Goal: Task Accomplishment & Management: Manage account settings

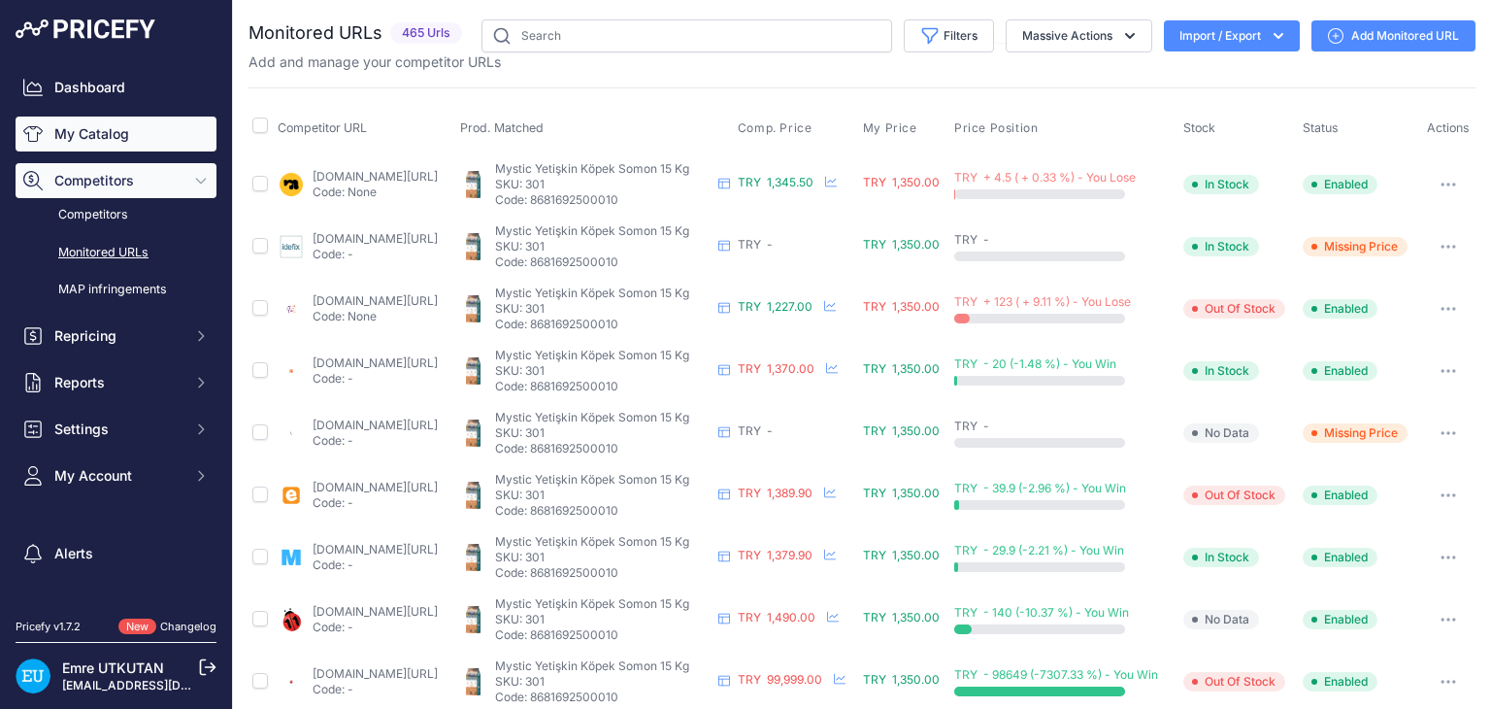
click at [82, 117] on link "My Catalog" at bounding box center [116, 134] width 201 height 35
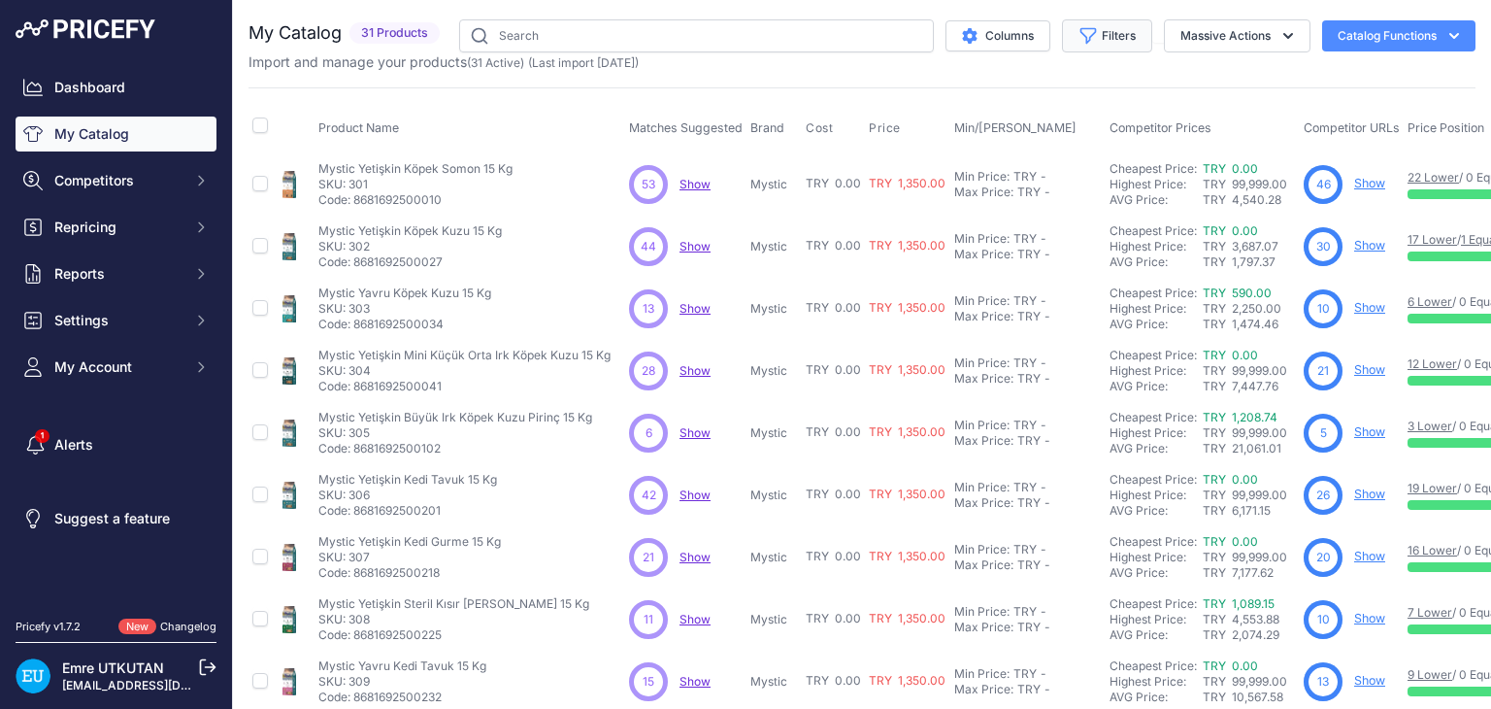
click at [1091, 39] on button "Filters" at bounding box center [1107, 35] width 90 height 33
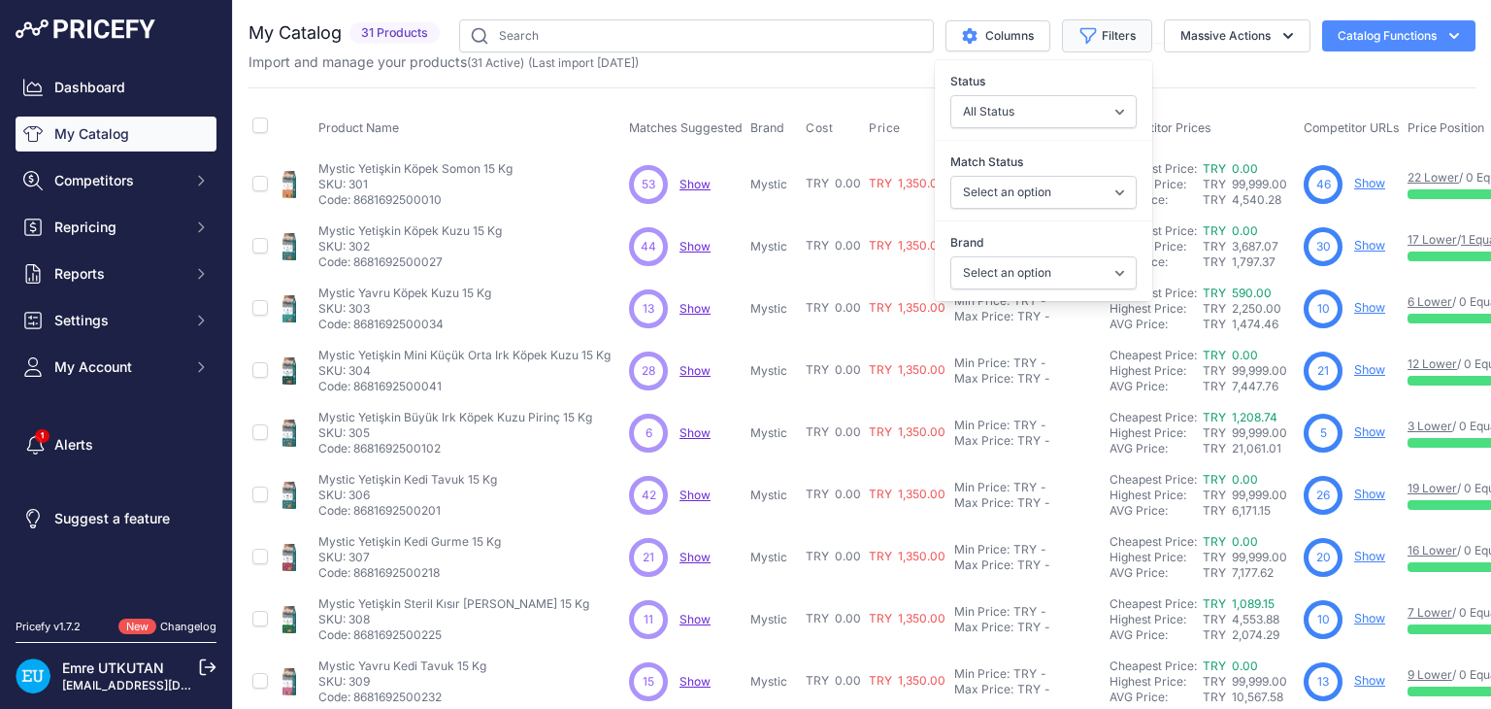
click at [1091, 38] on button "Filters" at bounding box center [1107, 35] width 90 height 33
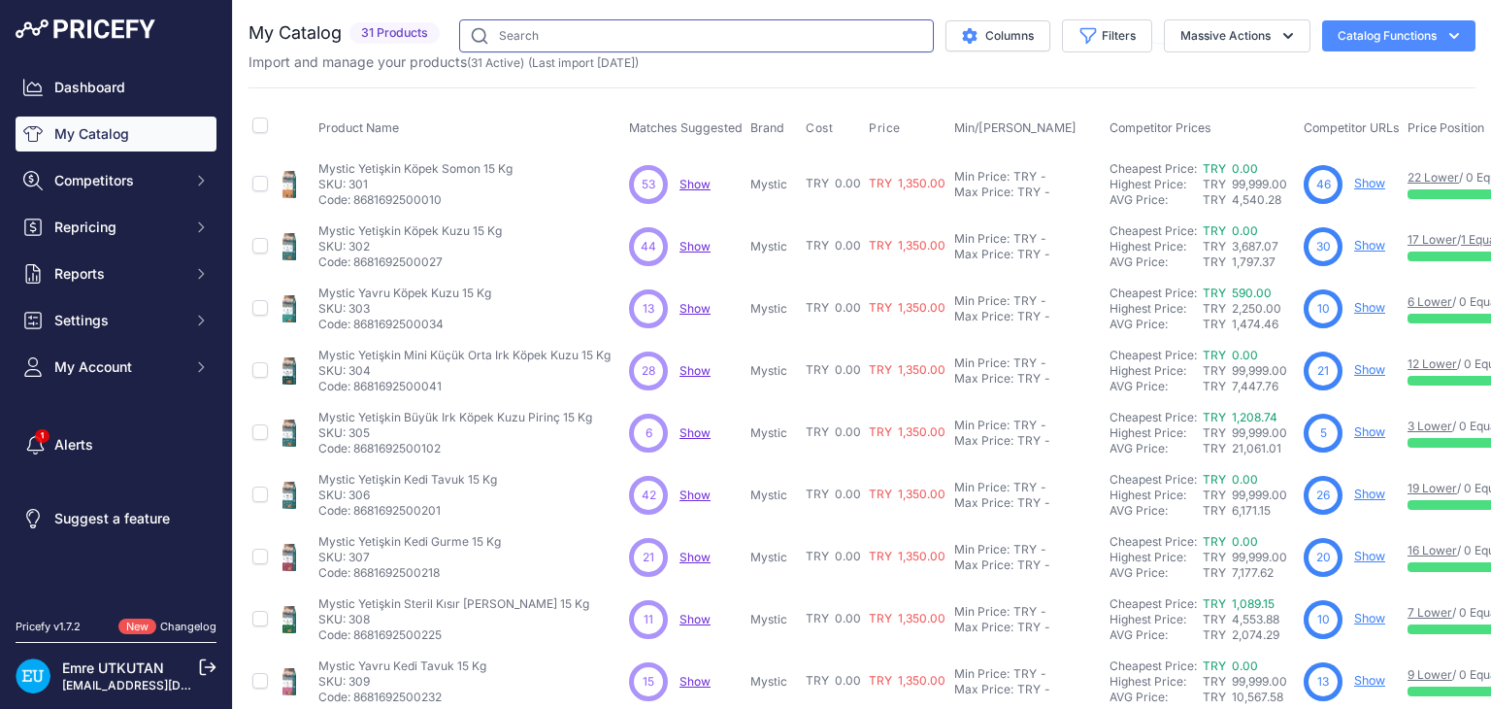
click at [540, 42] on input "text" at bounding box center [696, 35] width 475 height 33
type input "paw paw"
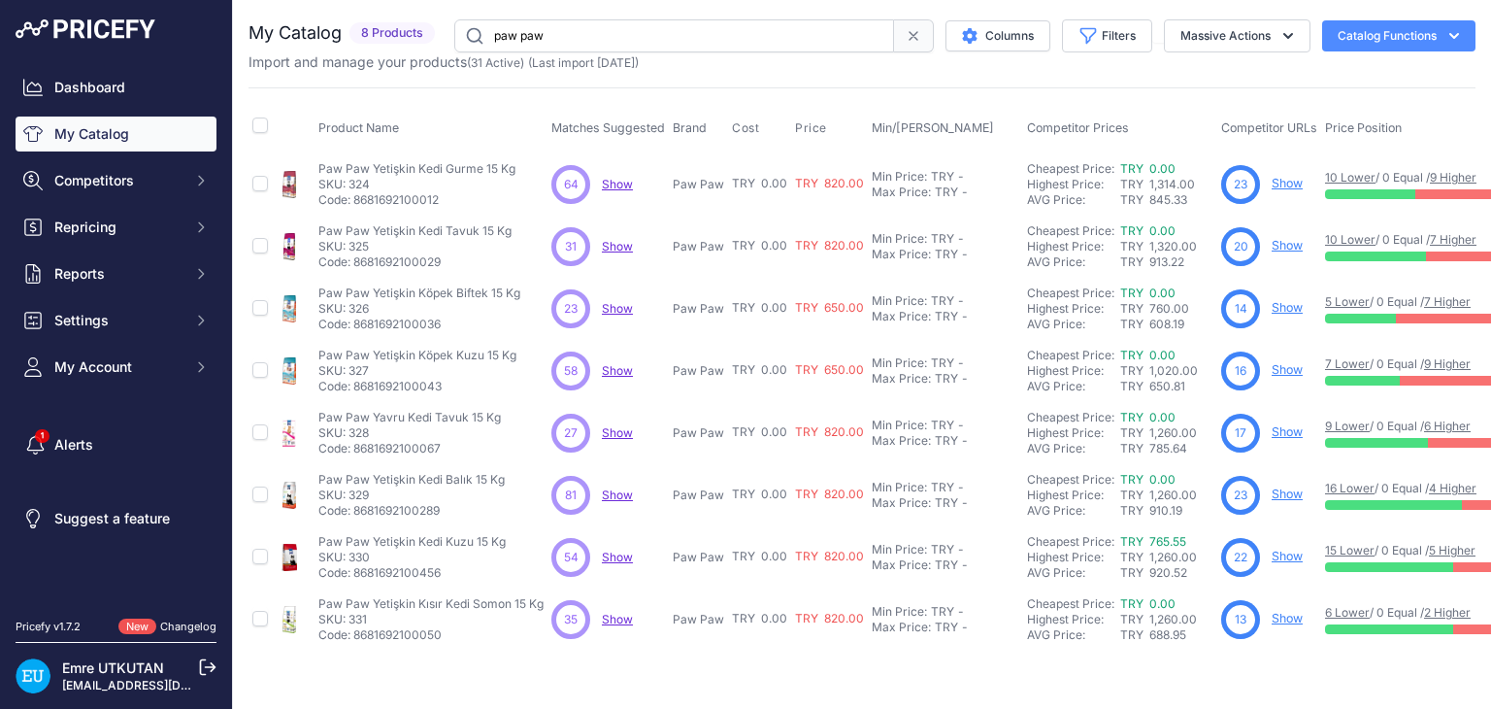
click at [1284, 180] on link "Show" at bounding box center [1287, 183] width 31 height 15
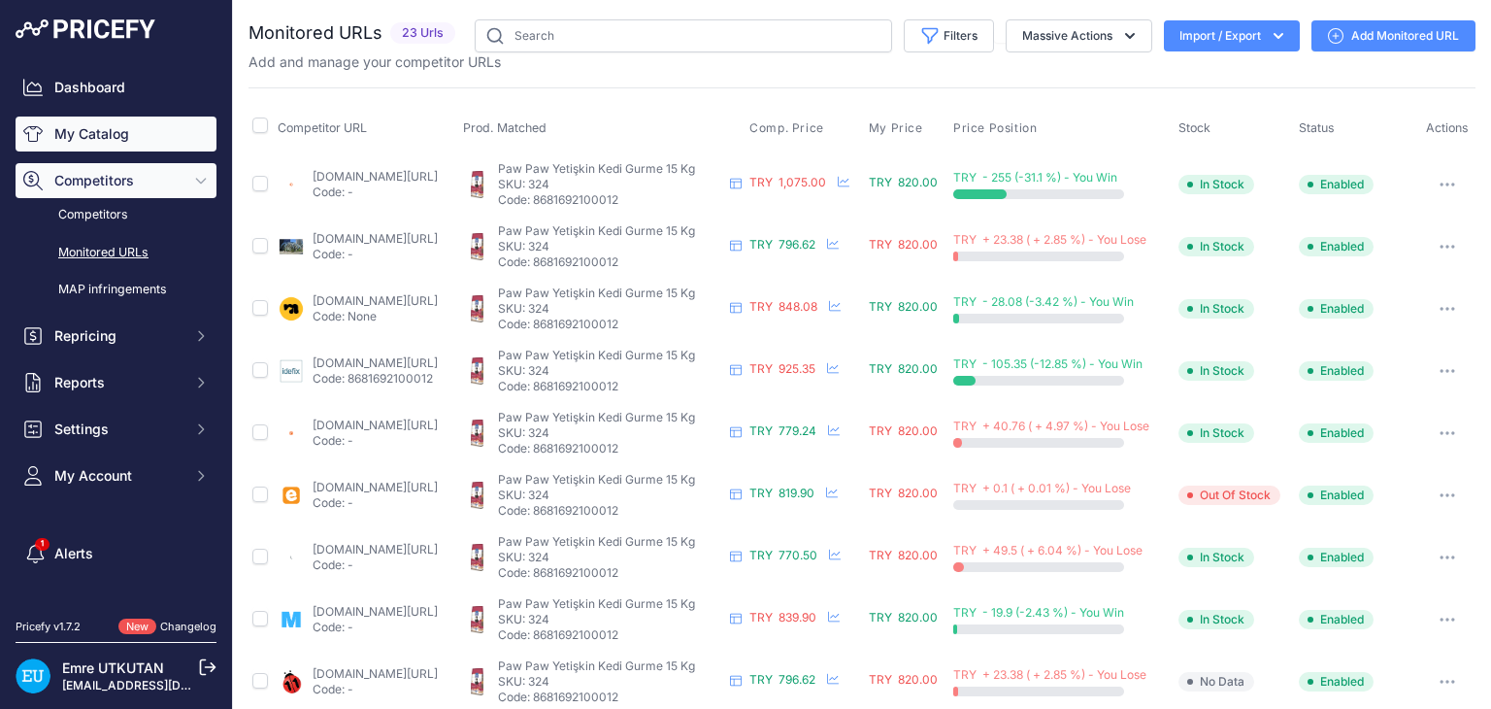
click at [99, 117] on link "My Catalog" at bounding box center [116, 134] width 201 height 35
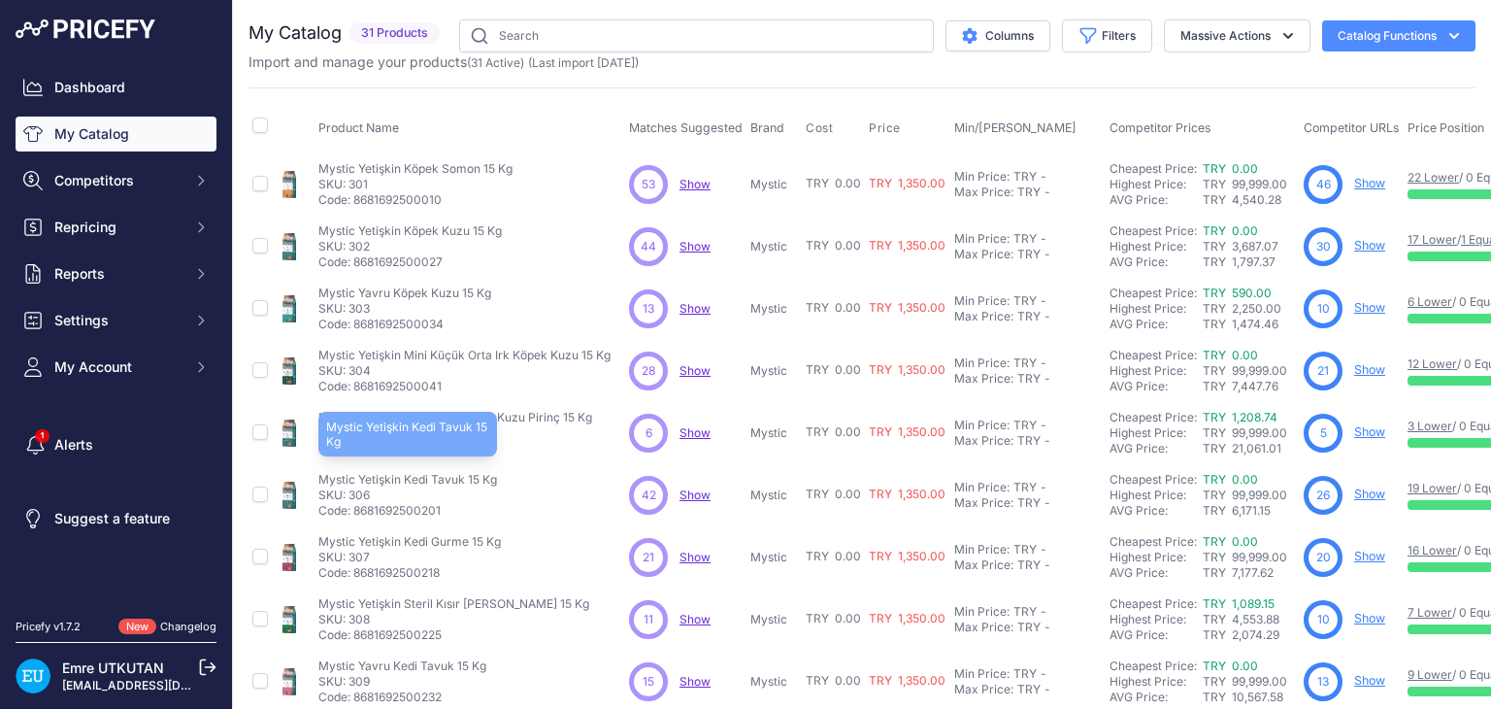
scroll to position [388, 0]
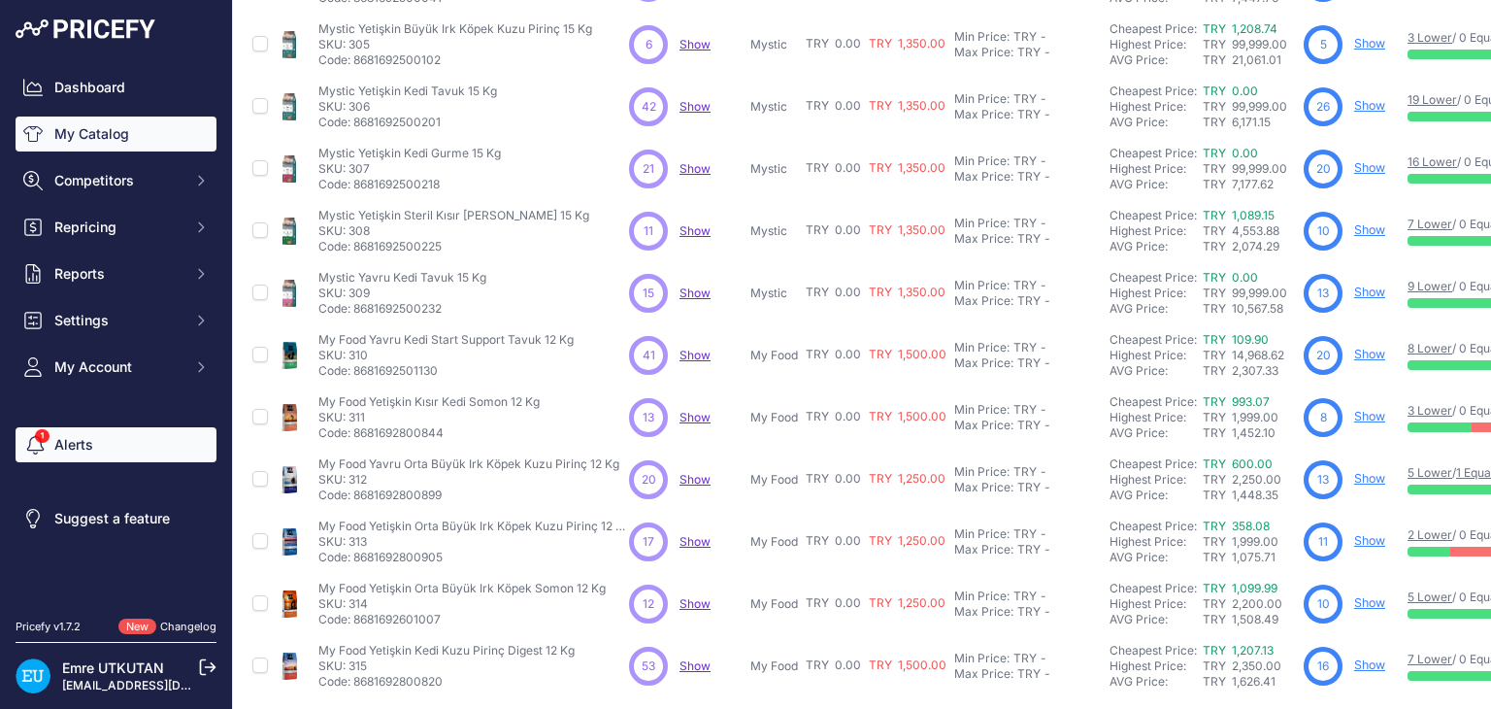
click at [138, 443] on link "Alerts" at bounding box center [116, 444] width 201 height 35
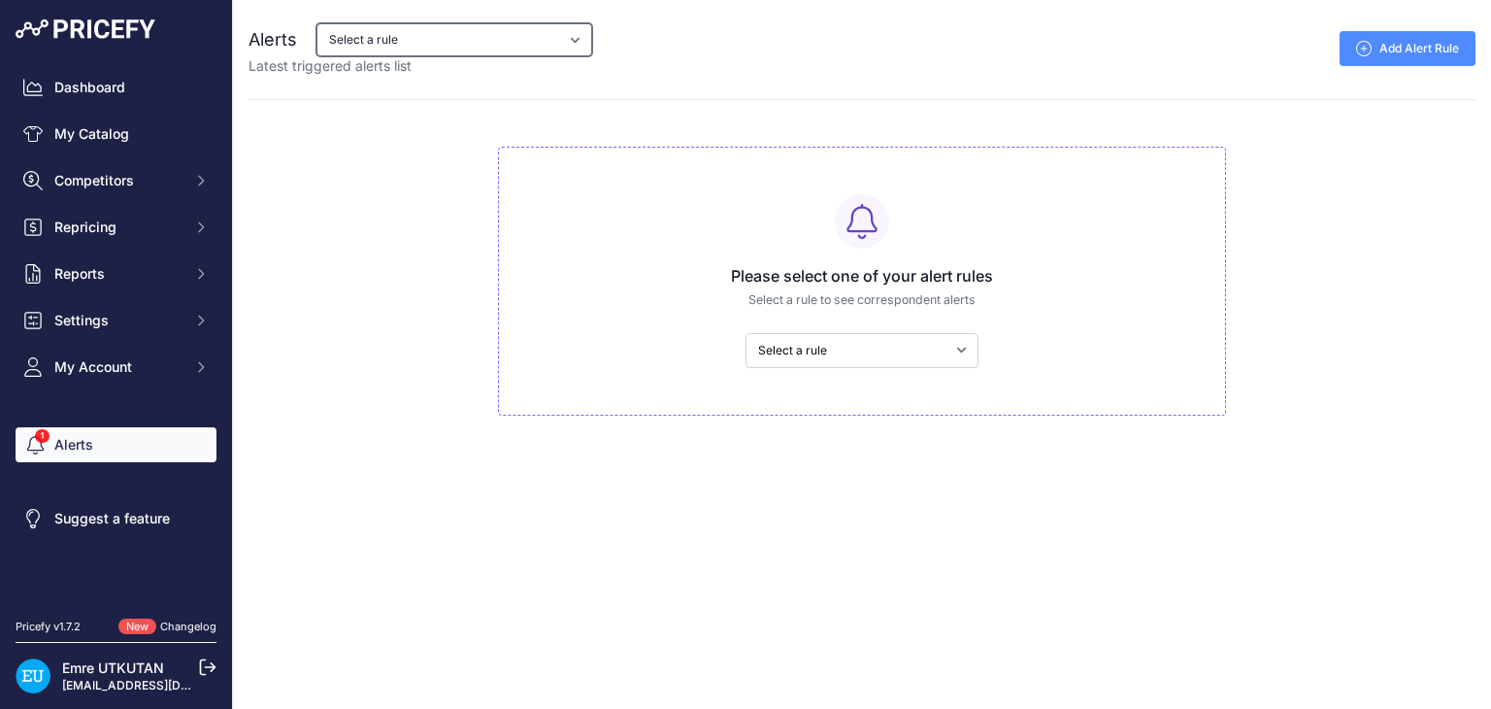
click at [474, 31] on select "Select a rule My competitors are 1% cheaper than me" at bounding box center [455, 39] width 276 height 33
select select "9166"
click at [317, 23] on select "Select a rule My competitors are 1% cheaper than me" at bounding box center [455, 39] width 276 height 33
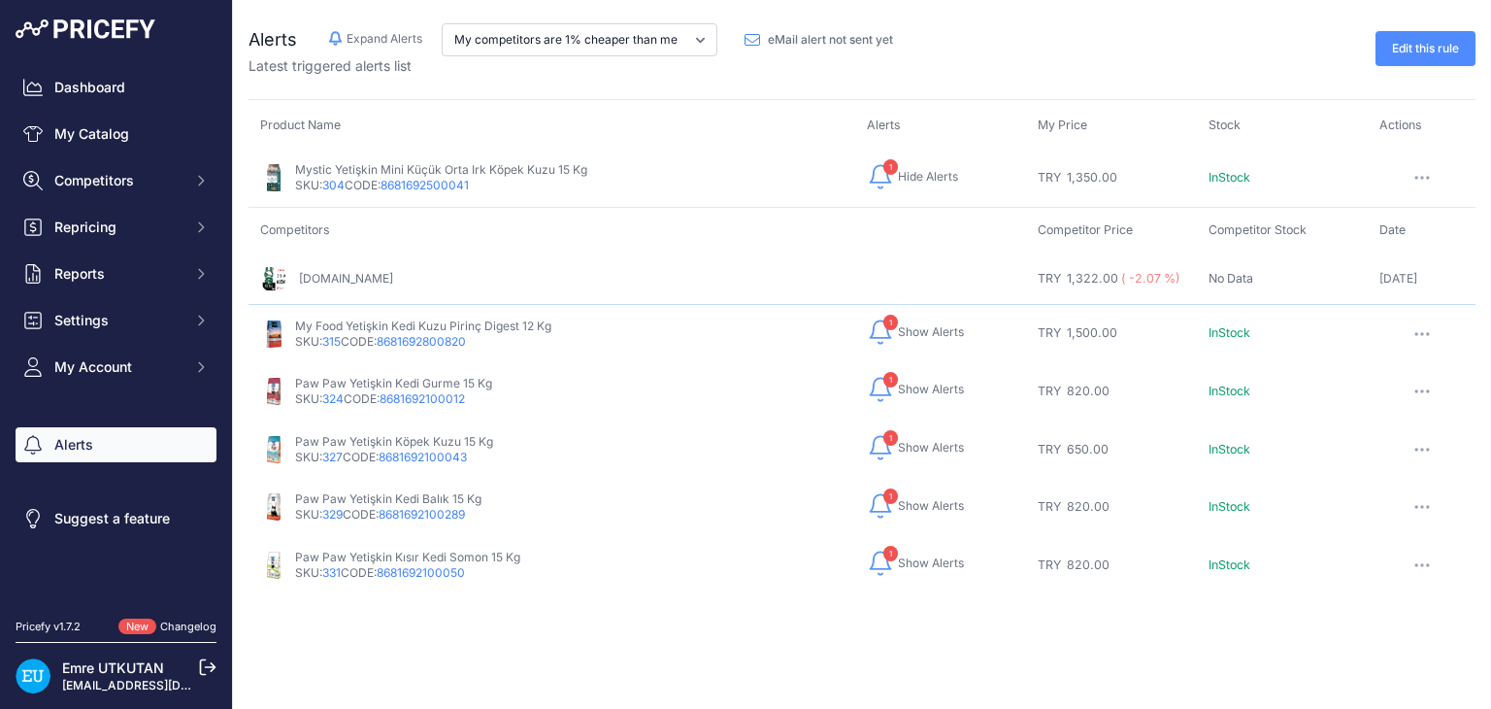
click at [928, 324] on span "Show Alerts" at bounding box center [931, 332] width 66 height 16
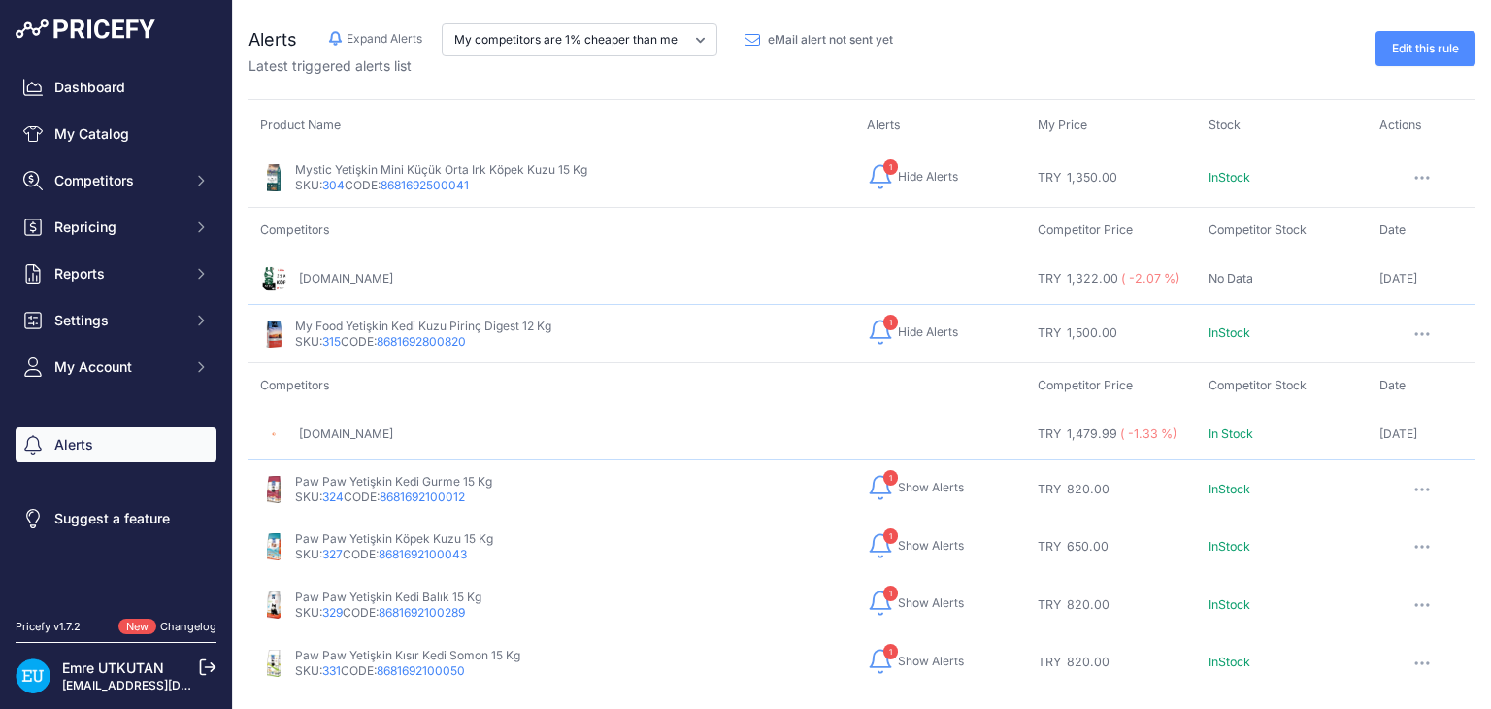
click at [914, 481] on span "Show Alerts" at bounding box center [931, 488] width 66 height 16
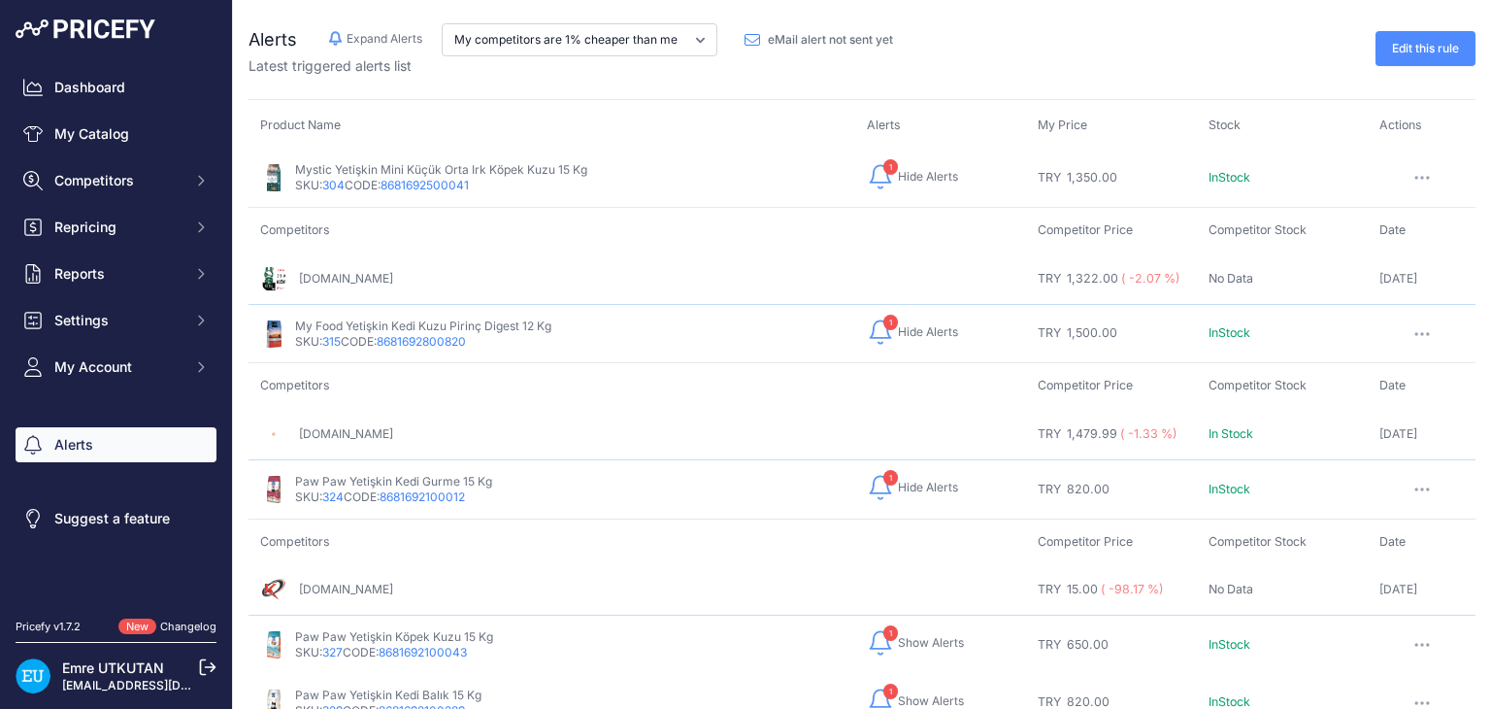
scroll to position [98, 0]
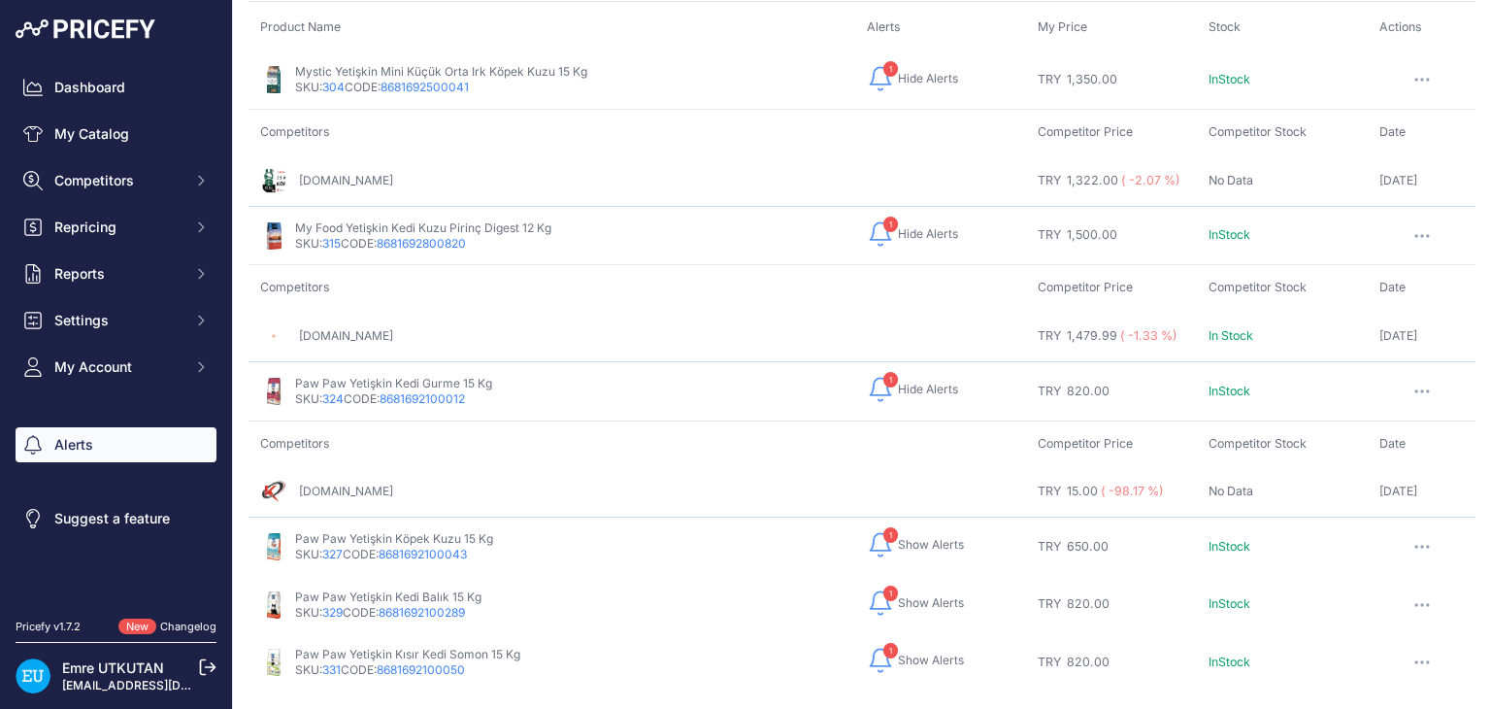
click at [898, 537] on span "Show Alerts" at bounding box center [931, 545] width 66 height 16
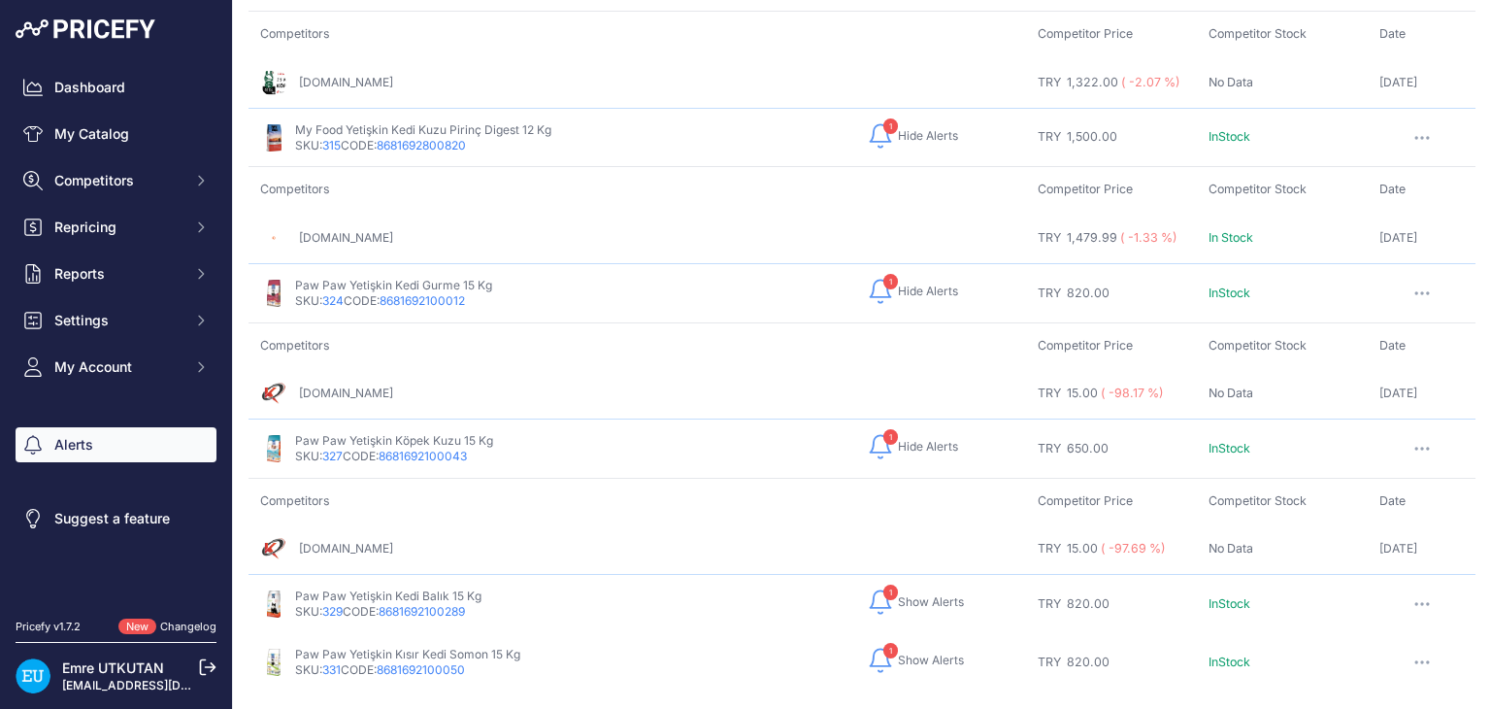
click at [909, 599] on span "Show Alerts" at bounding box center [931, 602] width 66 height 16
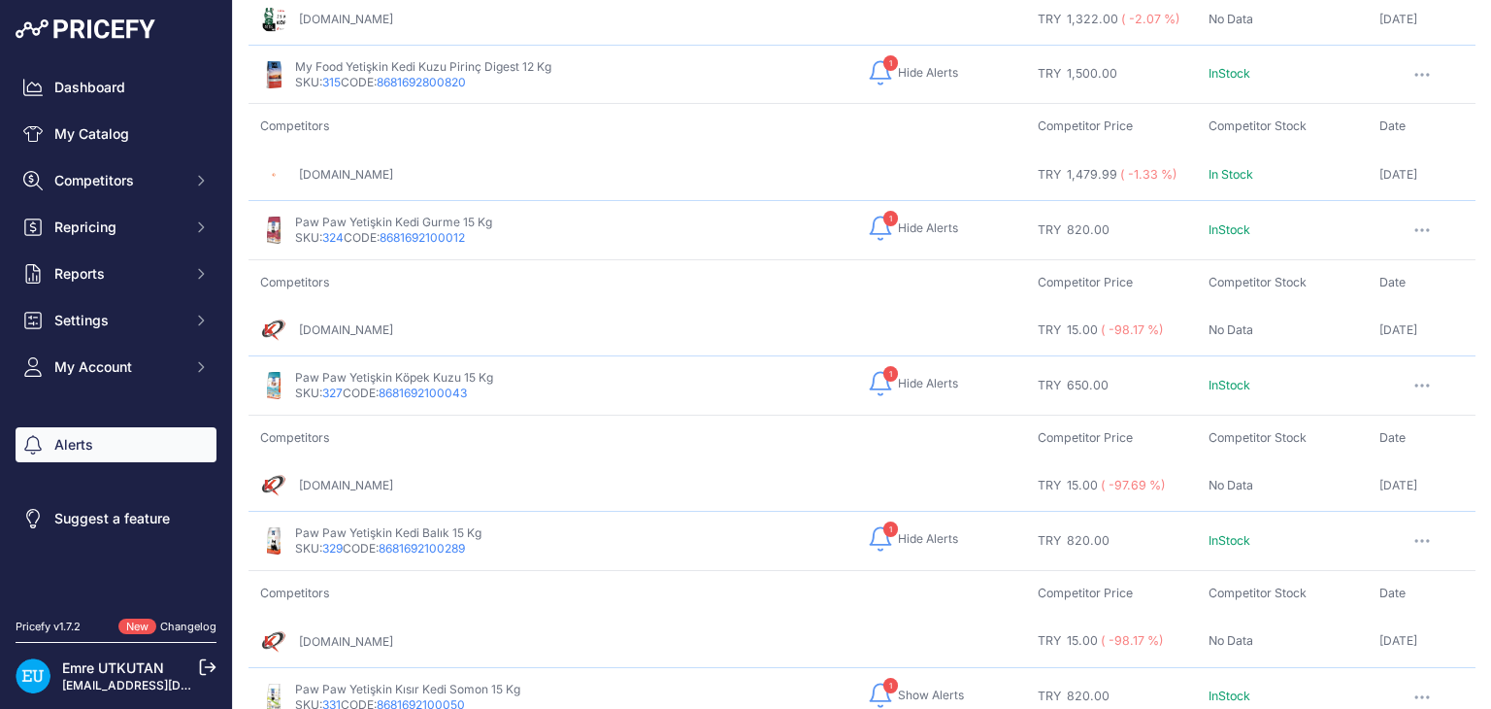
scroll to position [293, 0]
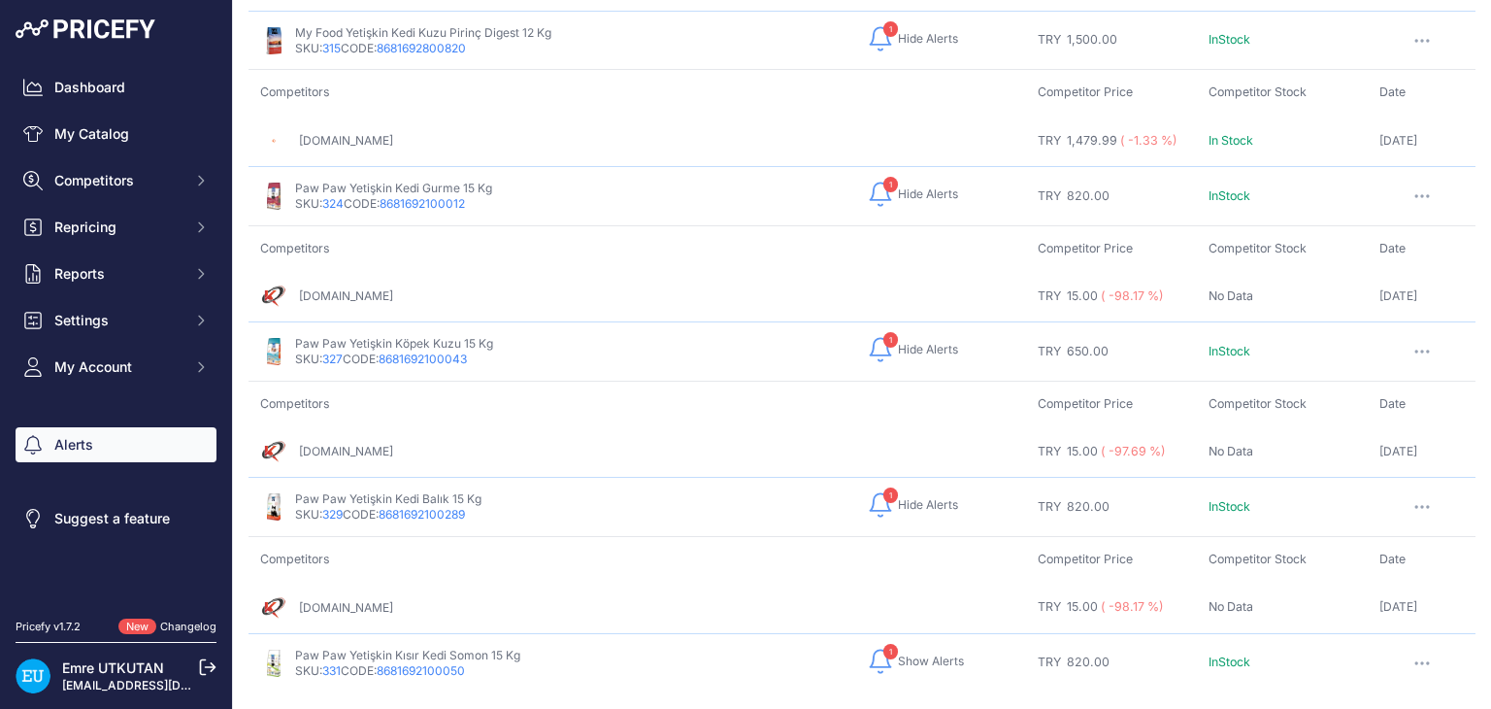
click at [898, 653] on span "Show Alerts" at bounding box center [931, 661] width 66 height 16
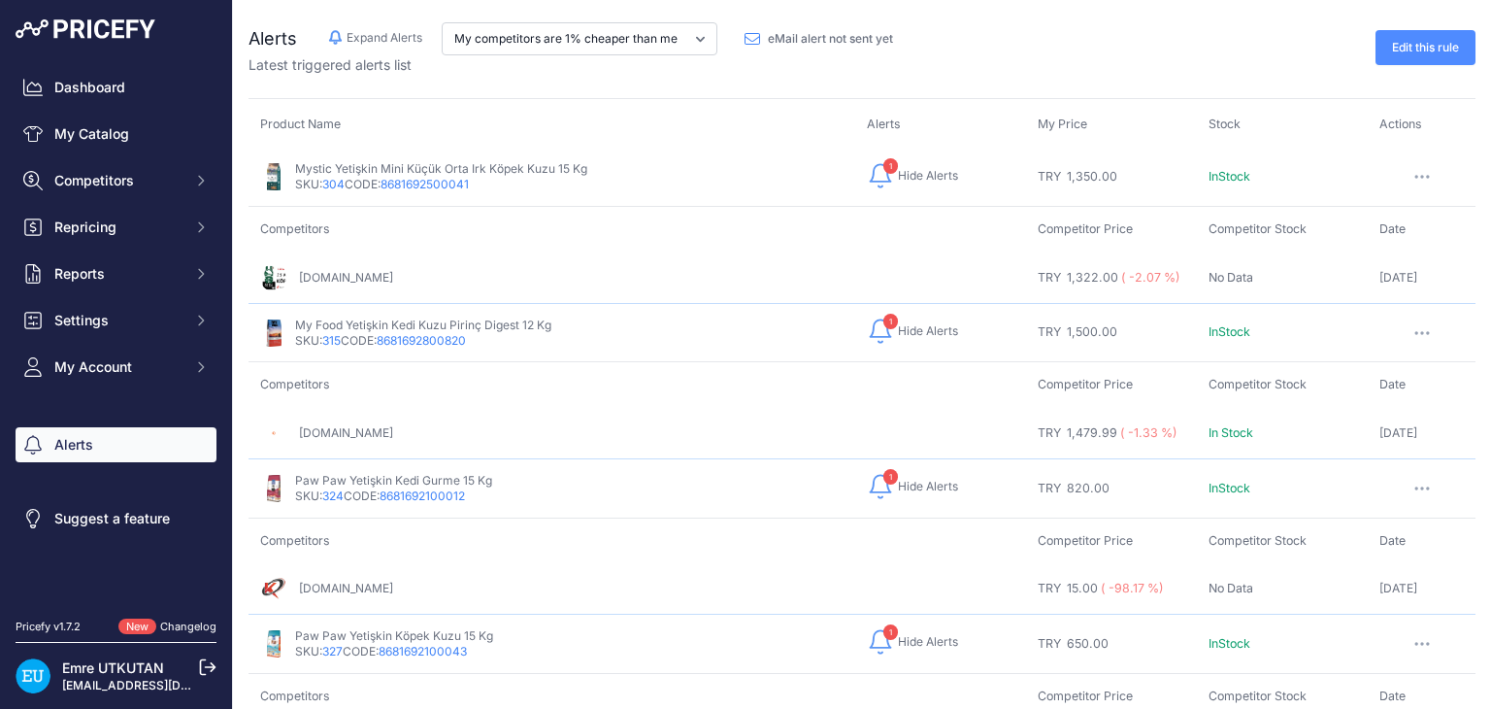
scroll to position [0, 0]
click at [82, 97] on link "Dashboard" at bounding box center [116, 87] width 201 height 35
